Goal: Task Accomplishment & Management: Use online tool/utility

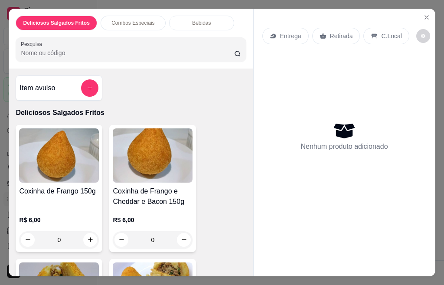
click at [135, 20] on p "Combos Especiais" at bounding box center [133, 23] width 43 height 7
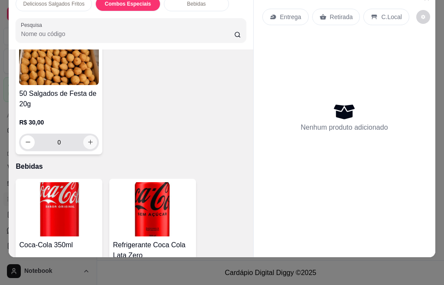
scroll to position [411, 0]
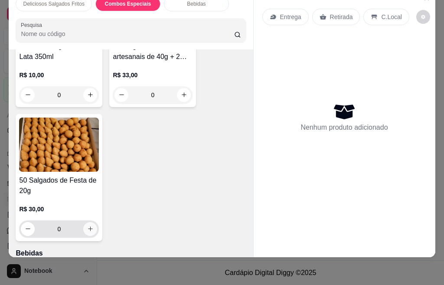
click at [87, 226] on icon "increase-product-quantity" at bounding box center [90, 229] width 7 height 7
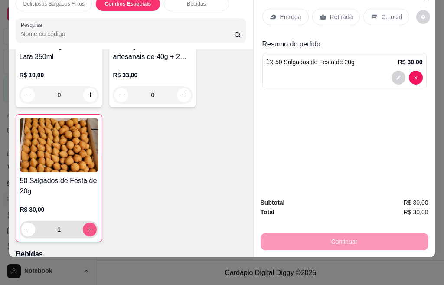
type input "1"
click at [280, 13] on p "Entrega" at bounding box center [290, 17] width 21 height 9
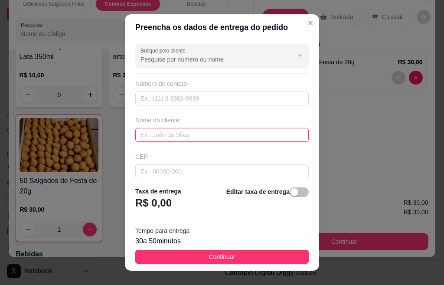
click at [154, 136] on input "text" at bounding box center [222, 135] width 174 height 14
type input "l"
type input "[PERSON_NAME]"
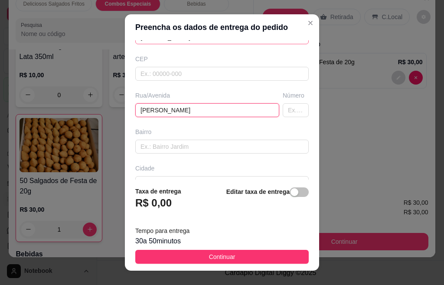
type input "[PERSON_NAME]"
type input "210"
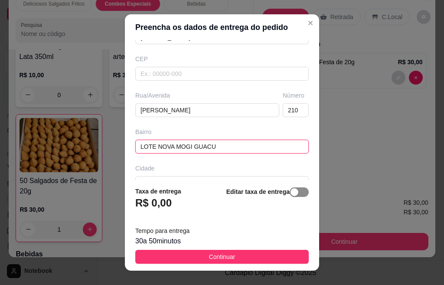
type input "LOTE NOVA MOGI GUACU"
click at [295, 191] on span "button" at bounding box center [299, 192] width 19 height 10
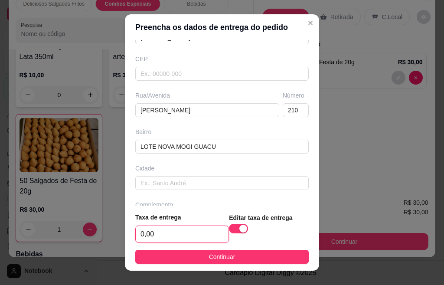
click at [152, 233] on input "0,00" at bounding box center [182, 234] width 93 height 16
type input "4,00"
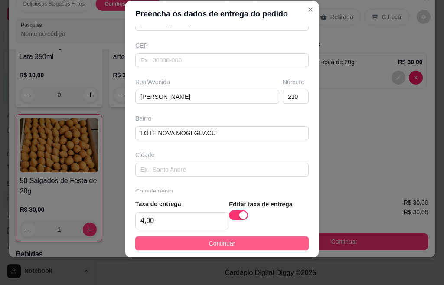
click at [212, 245] on span "Continuar" at bounding box center [222, 244] width 26 height 10
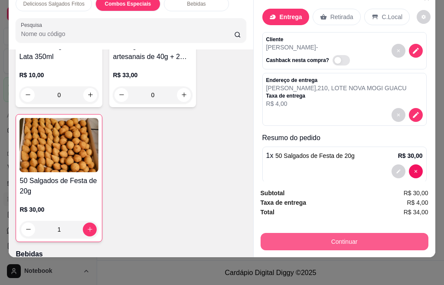
click at [323, 237] on button "Continuar" at bounding box center [345, 241] width 168 height 17
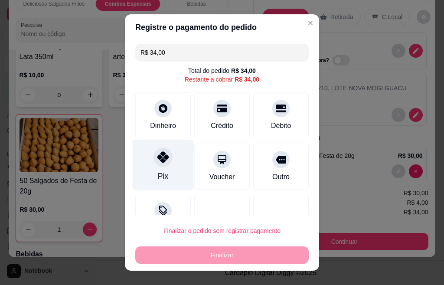
click at [158, 182] on div "Pix" at bounding box center [163, 176] width 10 height 11
type input "R$ 0,00"
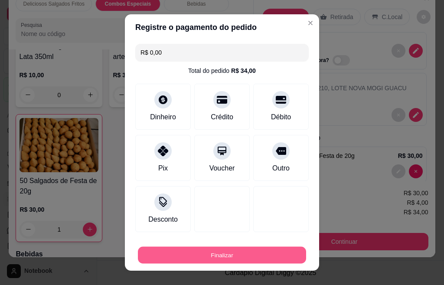
click at [185, 256] on button "Finalizar" at bounding box center [222, 255] width 168 height 17
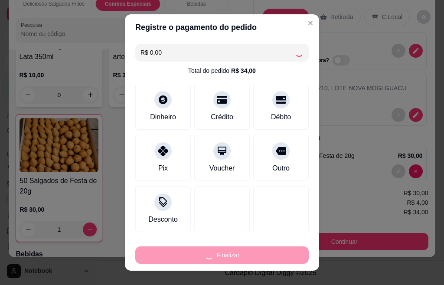
type input "0"
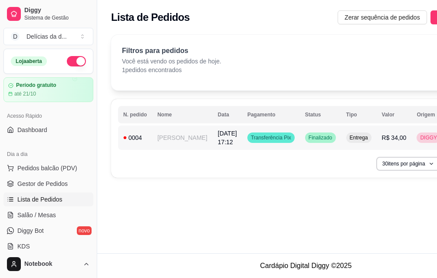
click at [214, 139] on td "[DATE] 17:12" at bounding box center [228, 137] width 30 height 24
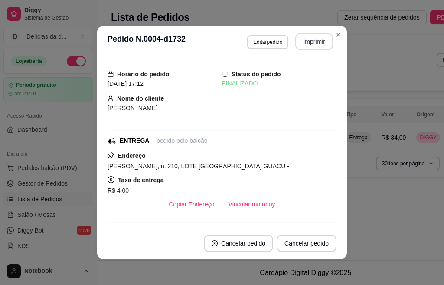
click at [309, 39] on button "Imprimir" at bounding box center [315, 41] width 38 height 17
click at [319, 44] on button "Imprimir" at bounding box center [314, 41] width 36 height 17
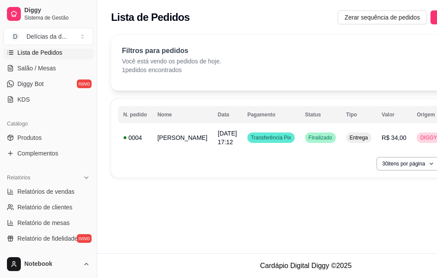
scroll to position [174, 0]
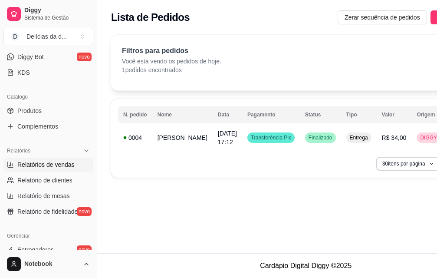
click at [43, 168] on span "Relatórios de vendas" at bounding box center [45, 164] width 57 height 9
select select "ALL"
select select "0"
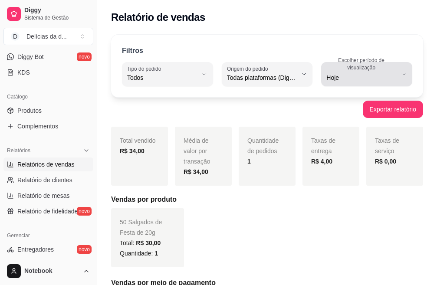
click at [400, 75] on button "Escolher período de visualização Hoje" at bounding box center [366, 74] width 91 height 24
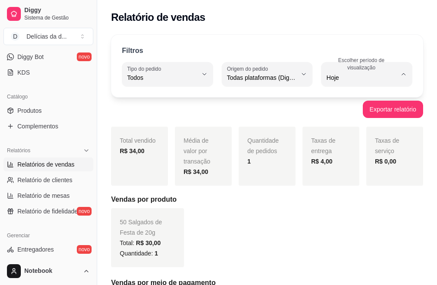
click at [338, 123] on li "7 dias" at bounding box center [366, 126] width 81 height 13
type input "7"
select select "7"
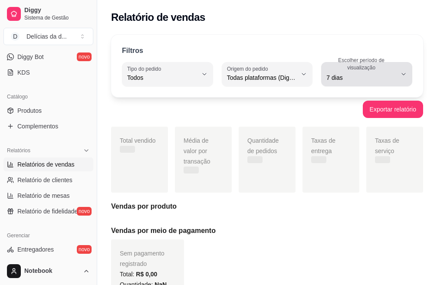
click at [399, 73] on button "Escolher período de visualização 7 dias" at bounding box center [366, 74] width 91 height 24
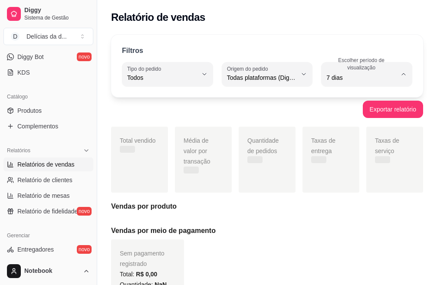
click at [356, 114] on span "Ontem" at bounding box center [363, 113] width 66 height 8
type input "1"
select select "1"
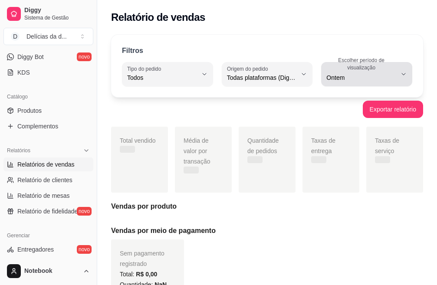
click at [401, 72] on icon "button" at bounding box center [403, 74] width 7 height 7
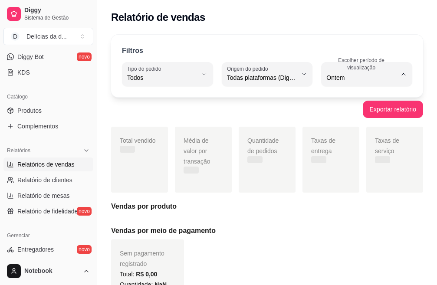
click at [355, 131] on span "7 dias" at bounding box center [363, 127] width 66 height 8
type input "7"
select select "7"
click at [32, 181] on span "Relatório de clientes" at bounding box center [44, 180] width 55 height 9
select select "30"
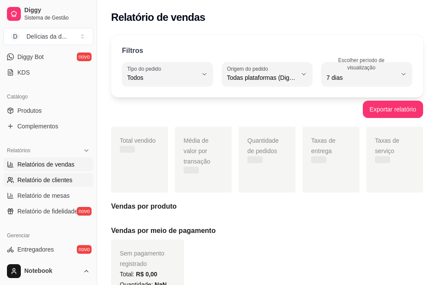
select select "HIGHEST_TOTAL_SPENT_WITH_ORDERS"
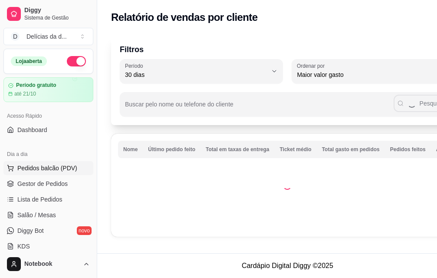
click at [50, 168] on span "Pedidos balcão (PDV)" at bounding box center [47, 168] width 60 height 9
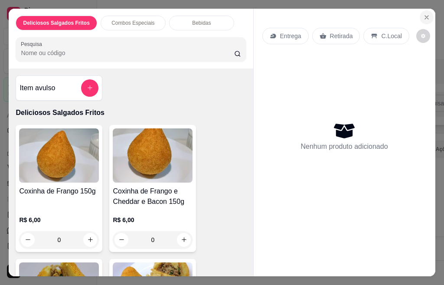
click at [424, 14] on icon "Close" at bounding box center [427, 17] width 7 height 7
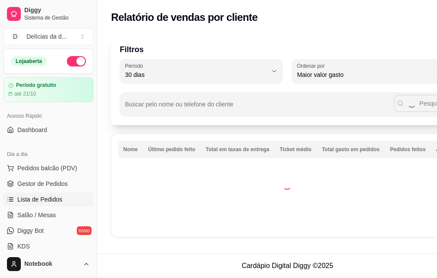
click at [38, 201] on span "Lista de Pedidos" at bounding box center [39, 199] width 45 height 9
